Goal: Task Accomplishment & Management: Manage account settings

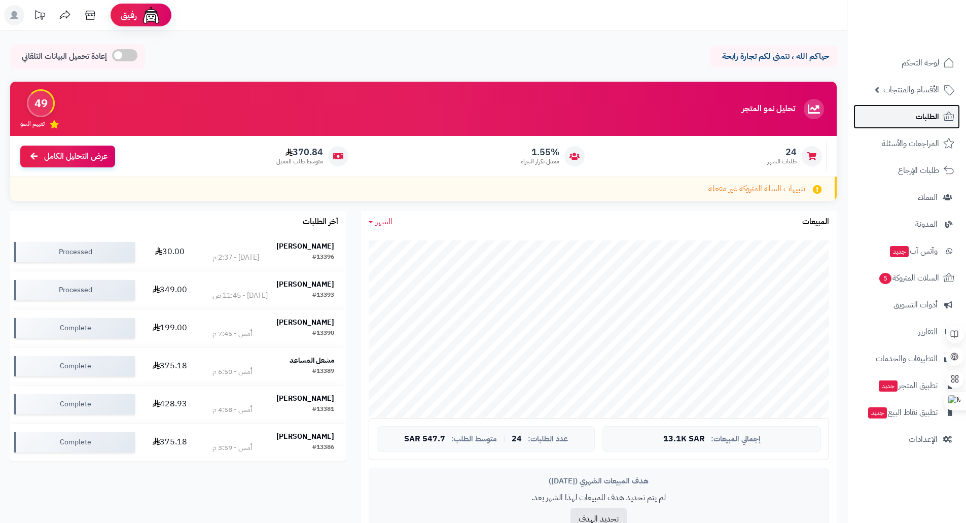
click at [925, 121] on span "الطلبات" at bounding box center [926, 116] width 23 height 14
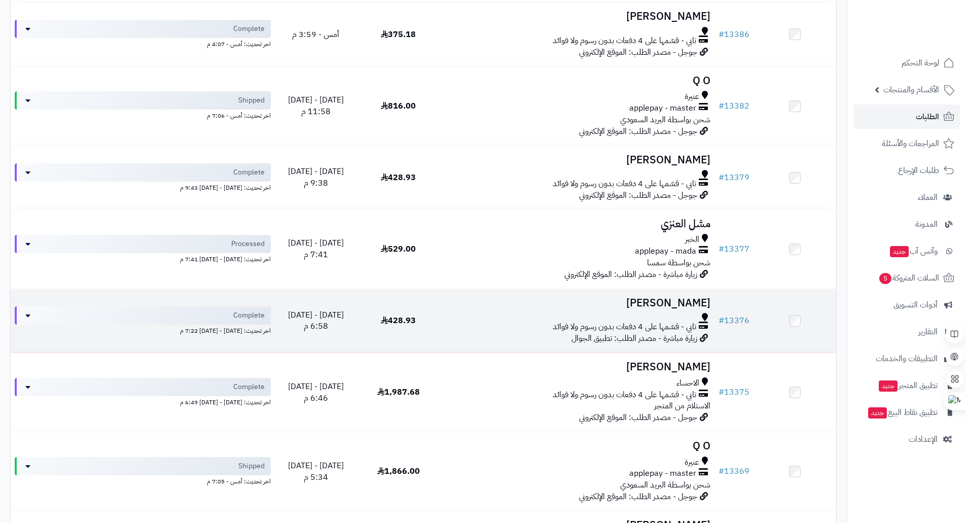
scroll to position [456, 0]
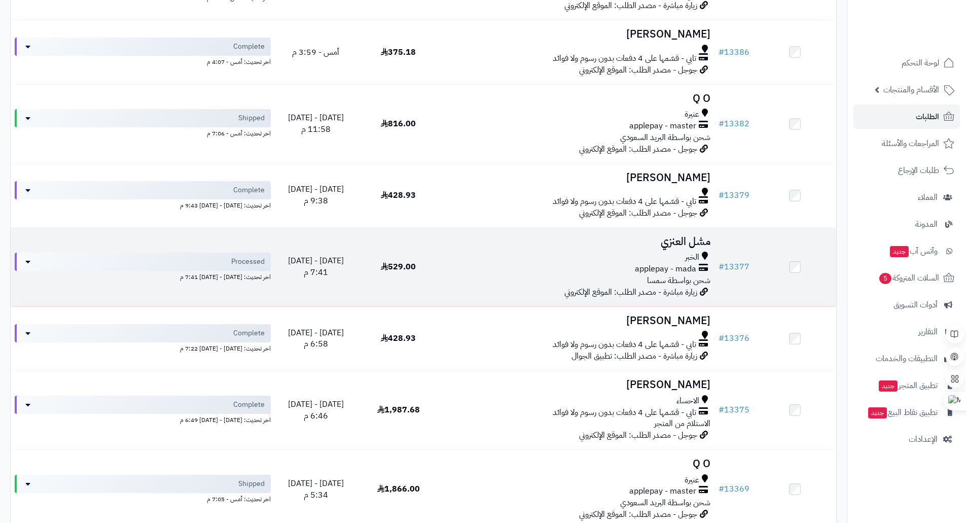
click at [732, 272] on td "# 13377" at bounding box center [733, 267] width 39 height 79
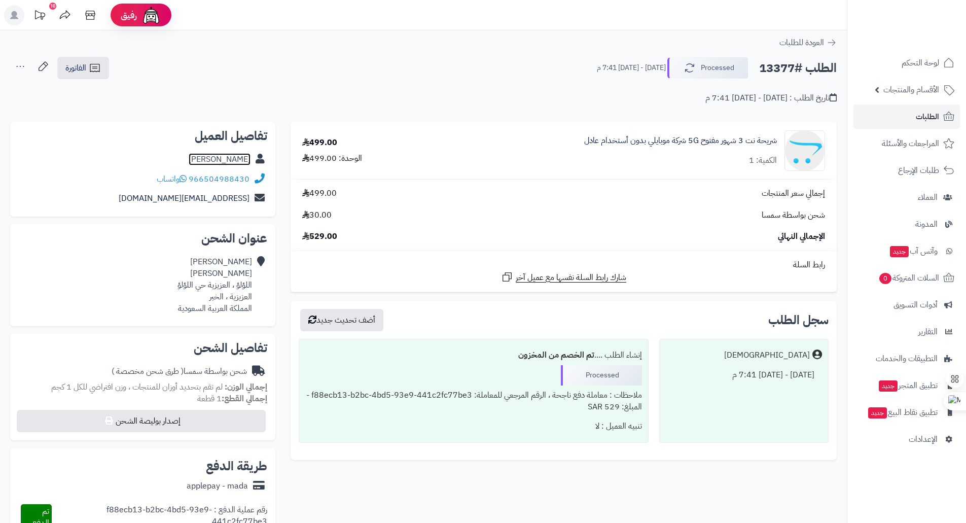
click at [240, 163] on link "مشل العنزي" at bounding box center [220, 159] width 62 height 12
click at [259, 160] on icon at bounding box center [259, 160] width 12 height 12
click at [250, 158] on link "مشل العنزي" at bounding box center [220, 159] width 62 height 12
click at [231, 161] on link "مشل العنزي" at bounding box center [220, 159] width 62 height 12
drag, startPoint x: 202, startPoint y: 160, endPoint x: 247, endPoint y: 160, distance: 44.6
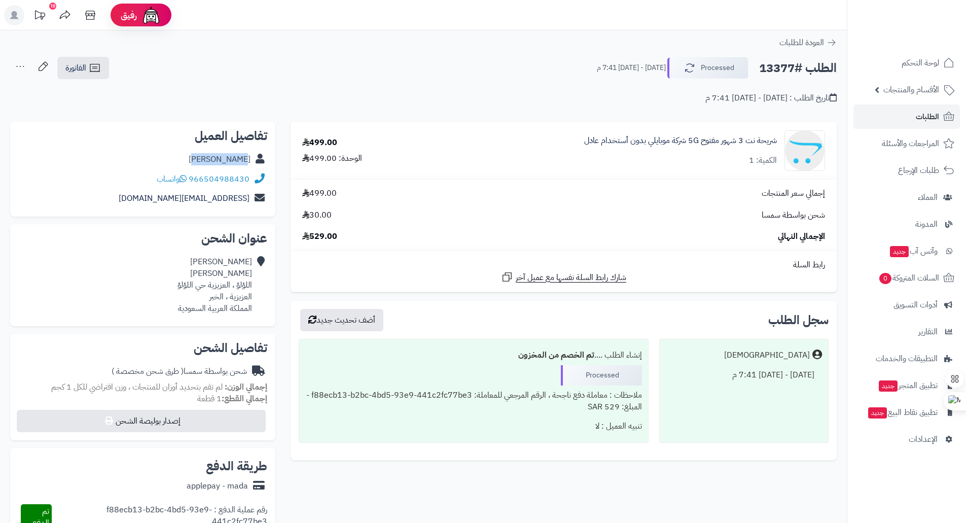
click at [247, 160] on div "مشل العنزي" at bounding box center [142, 160] width 249 height 20
click at [240, 162] on link "مشل العنزي" at bounding box center [220, 159] width 62 height 12
click at [194, 155] on div "مشل العنزي" at bounding box center [142, 160] width 249 height 20
drag, startPoint x: 194, startPoint y: 160, endPoint x: 254, endPoint y: 161, distance: 60.3
click at [254, 161] on div "مشل العنزي" at bounding box center [142, 160] width 249 height 20
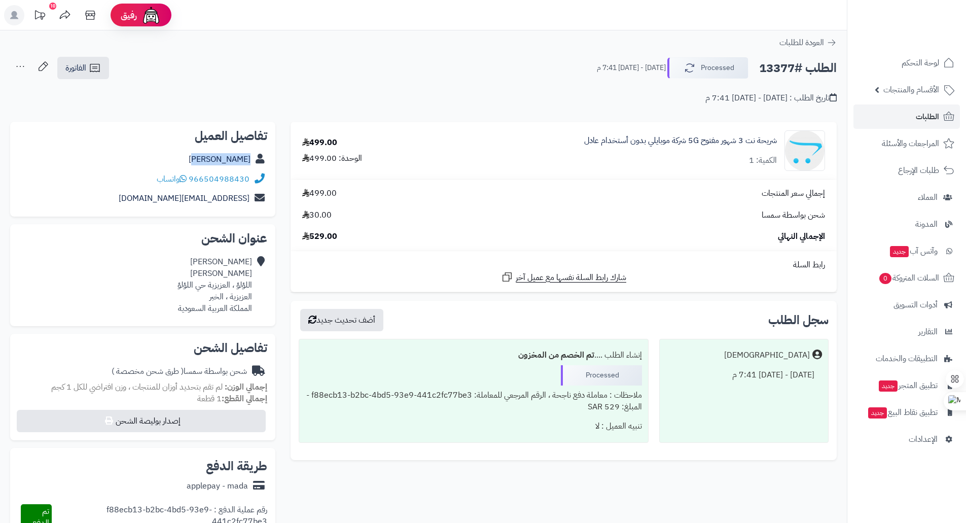
copy div "مشل العنزي"
click at [775, 69] on h2 "الطلب #13377" at bounding box center [798, 68] width 78 height 21
copy h2 "13377"
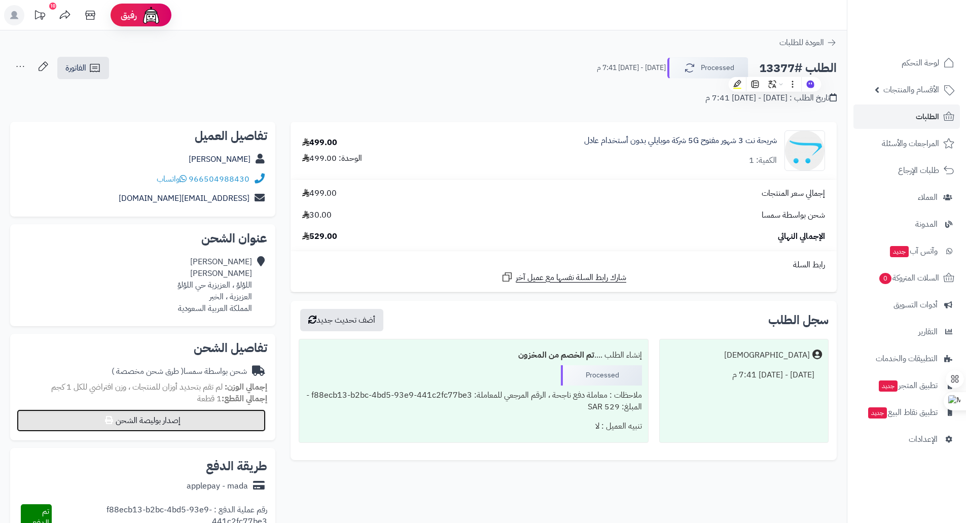
click at [177, 423] on button "إصدار بوليصة الشحن" at bounding box center [141, 420] width 249 height 22
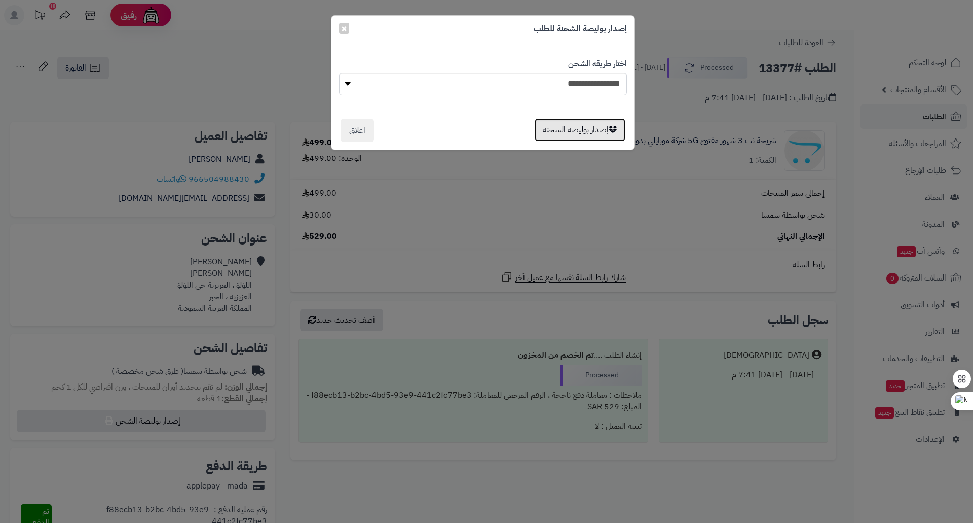
click at [583, 135] on button "إصدار بوليصة الشحنة" at bounding box center [580, 129] width 91 height 23
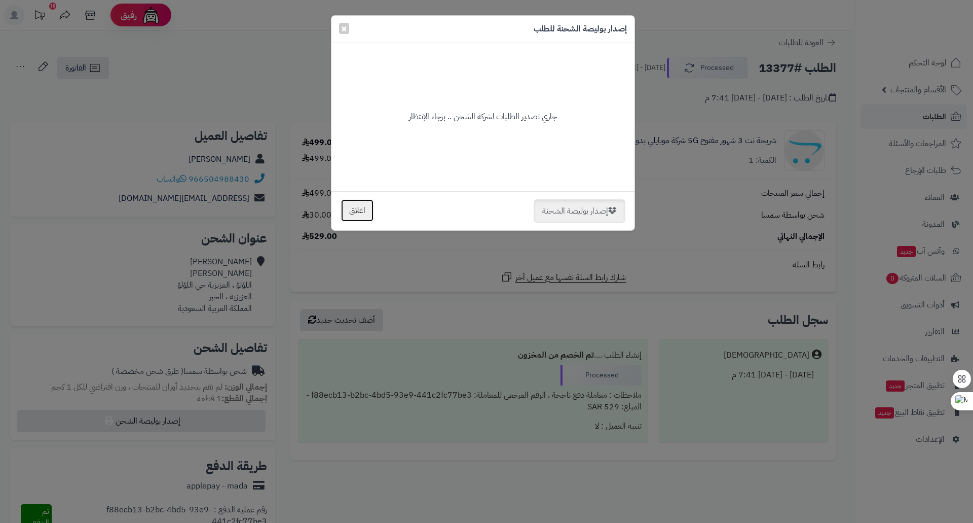
click at [362, 213] on button "اغلاق" at bounding box center [357, 210] width 33 height 23
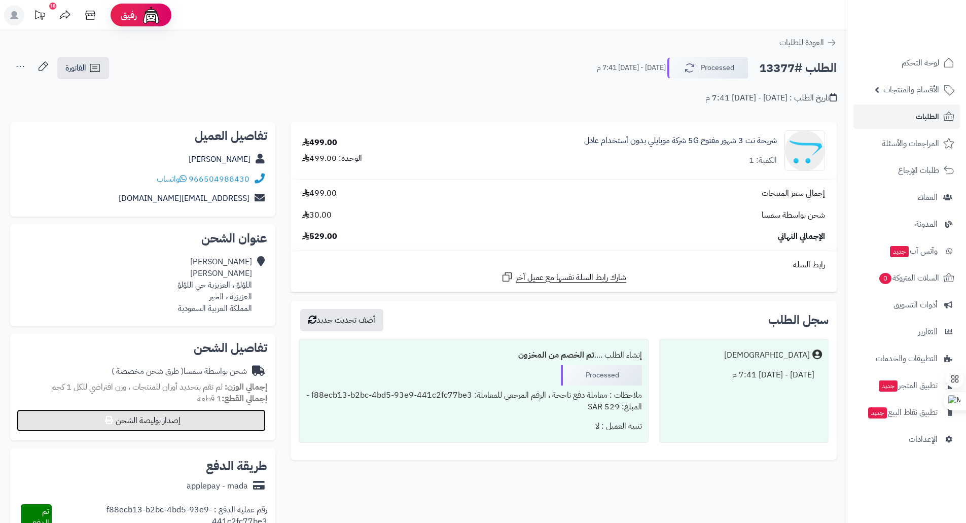
click at [190, 421] on button "إصدار بوليصة الشحن" at bounding box center [141, 420] width 249 height 22
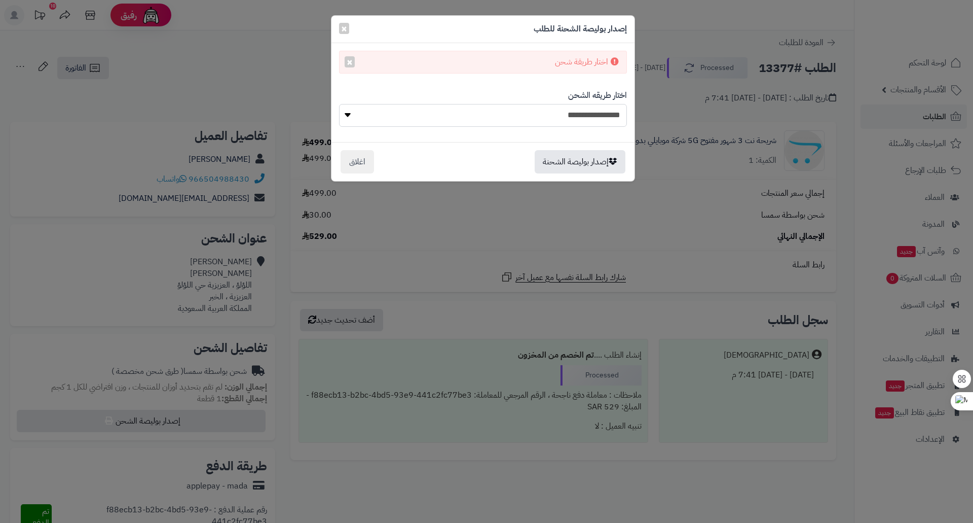
click at [349, 112] on select "**********" at bounding box center [483, 115] width 288 height 23
select select "****"
click at [339, 104] on select "**********" at bounding box center [483, 115] width 288 height 23
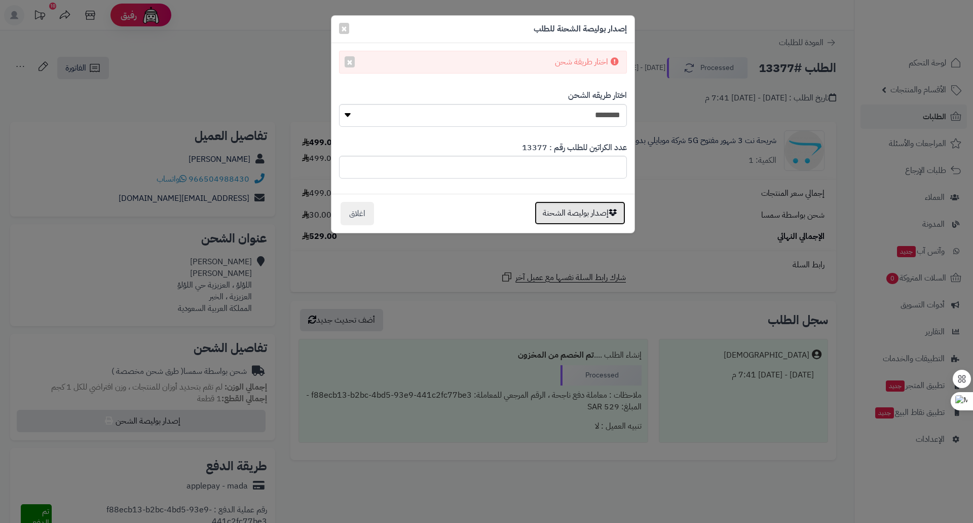
click at [590, 214] on button "إصدار بوليصة الشحنة" at bounding box center [580, 212] width 91 height 23
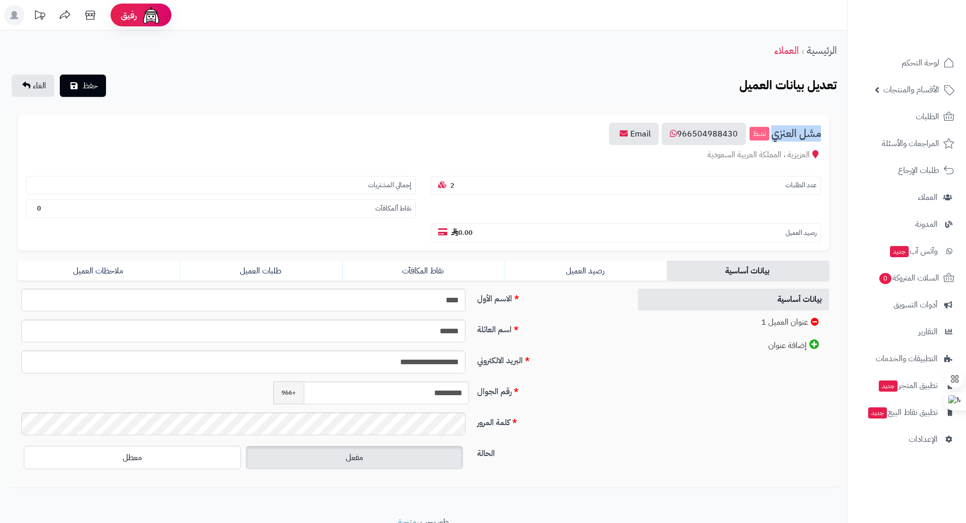
drag, startPoint x: 820, startPoint y: 136, endPoint x: 775, endPoint y: 133, distance: 44.7
click at [775, 133] on span "مشل العنزي" at bounding box center [796, 134] width 50 height 12
copy span "مشل العنزي"
click at [434, 395] on input "*********" at bounding box center [387, 392] width 166 height 23
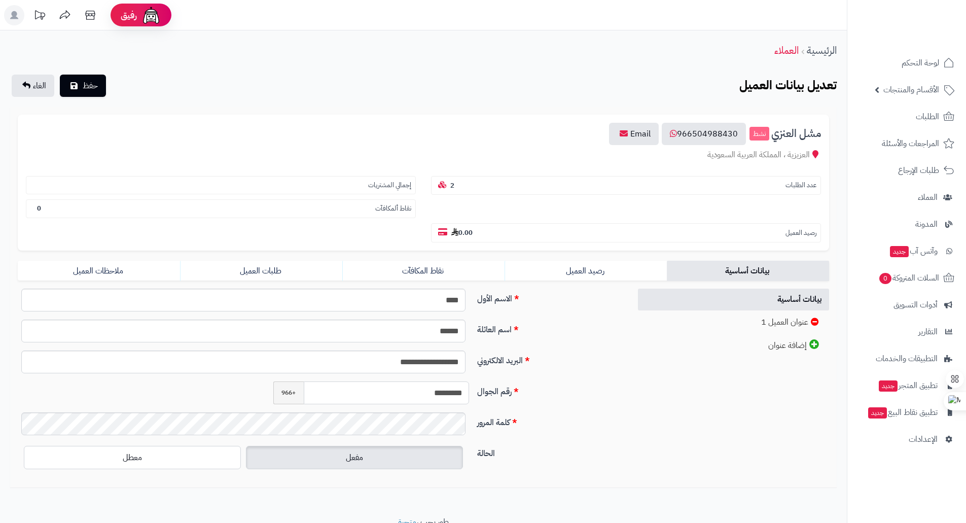
paste input "*"
type input "**********"
click at [38, 88] on span "الغاء" at bounding box center [39, 86] width 13 height 12
drag, startPoint x: 468, startPoint y: 393, endPoint x: 513, endPoint y: 393, distance: 45.1
click at [513, 393] on div "رقم الجوال ********* +966" at bounding box center [320, 396] width 613 height 31
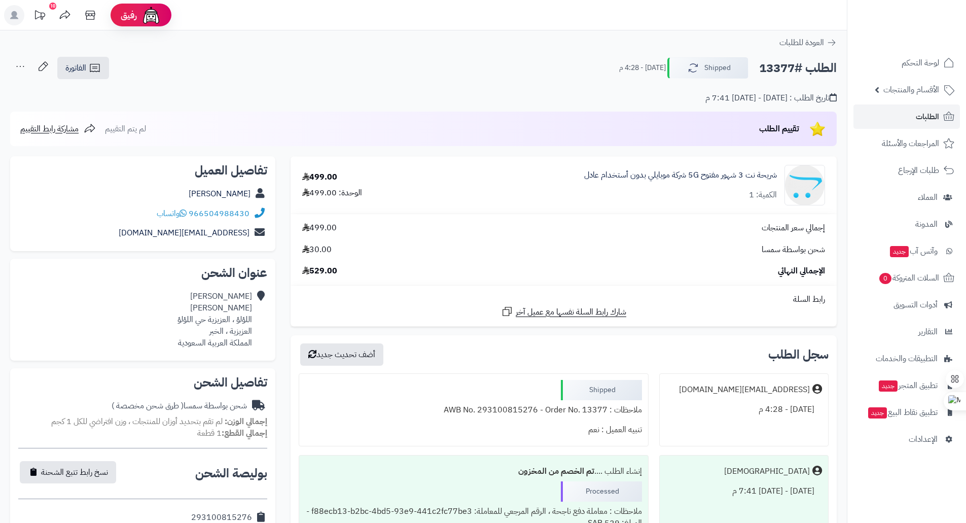
scroll to position [152, 0]
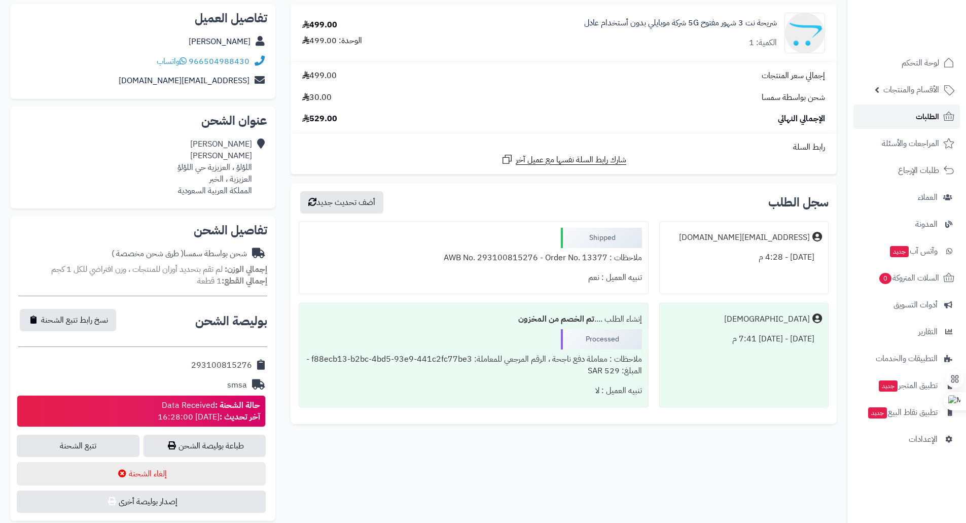
click at [906, 116] on link "الطلبات" at bounding box center [906, 116] width 106 height 24
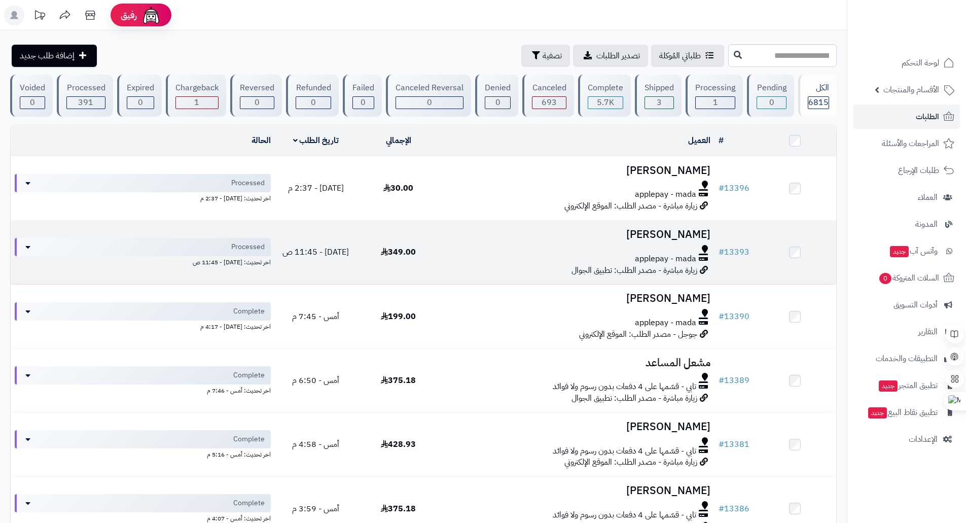
click at [538, 242] on td "[PERSON_NAME] applepay - mada زيارة مباشرة - مصدر الطلب: تطبيق الجوال" at bounding box center [576, 251] width 275 height 63
click at [677, 236] on h3 "[PERSON_NAME]" at bounding box center [577, 235] width 267 height 12
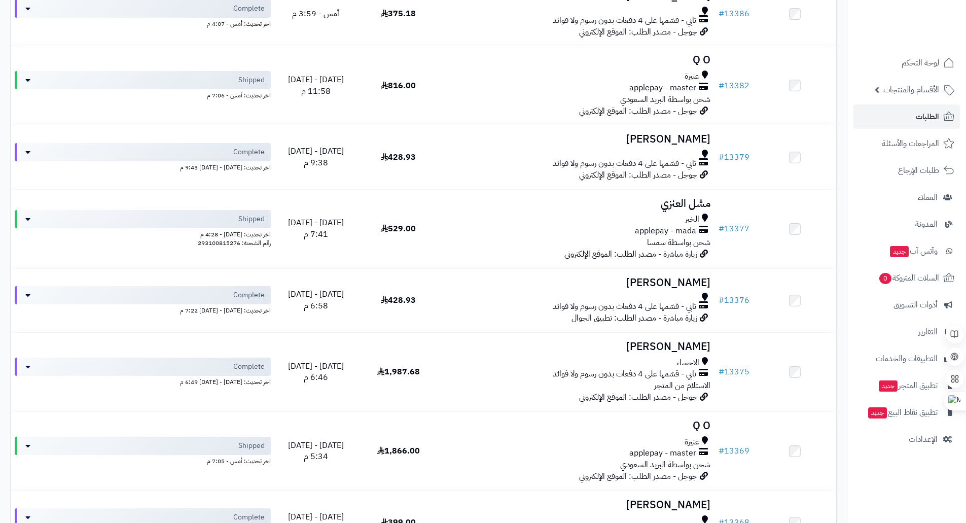
scroll to position [507, 0]
